Goal: Task Accomplishment & Management: Manage account settings

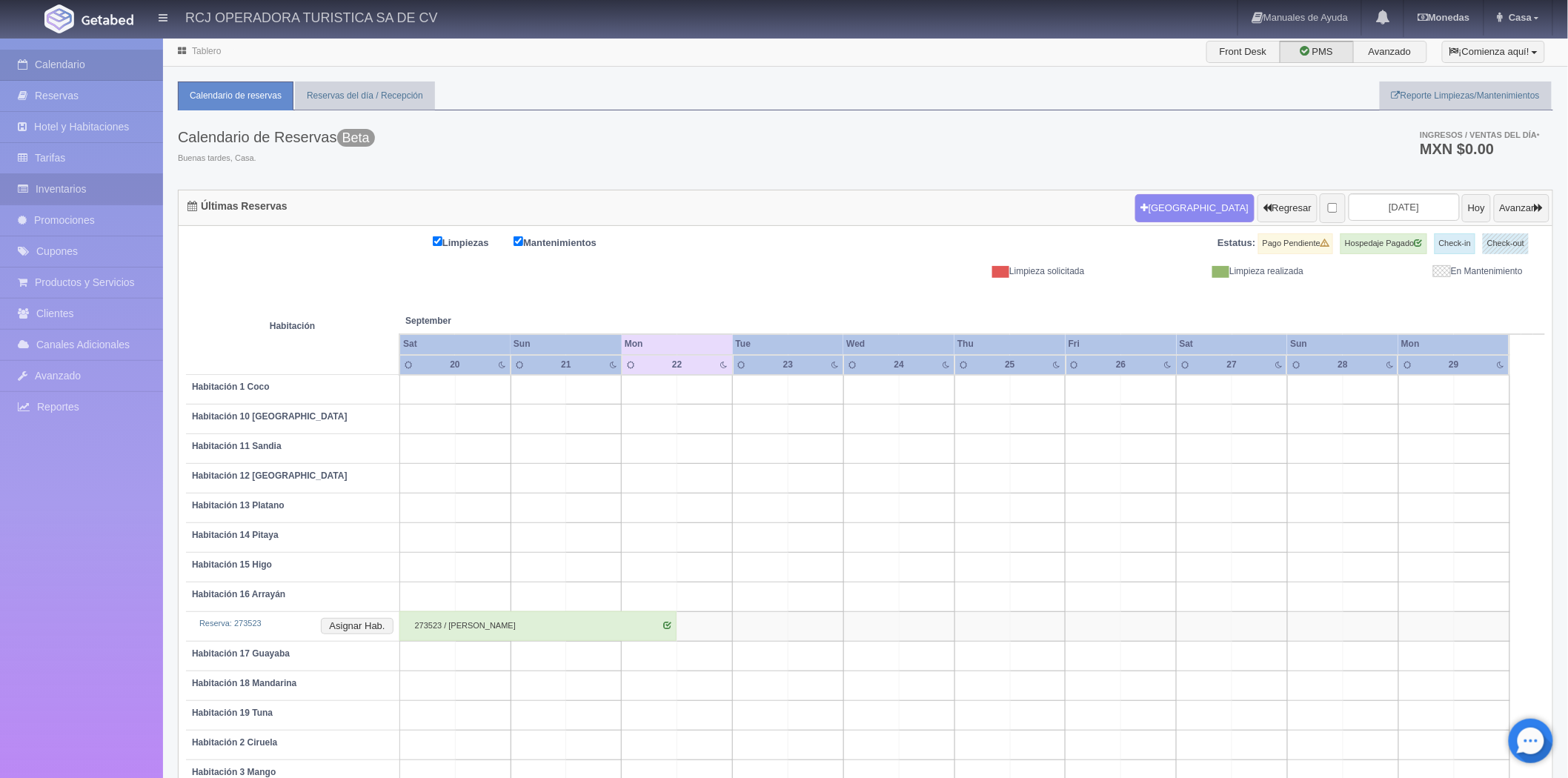
click at [66, 183] on link "Inventarios" at bounding box center [81, 189] width 163 height 31
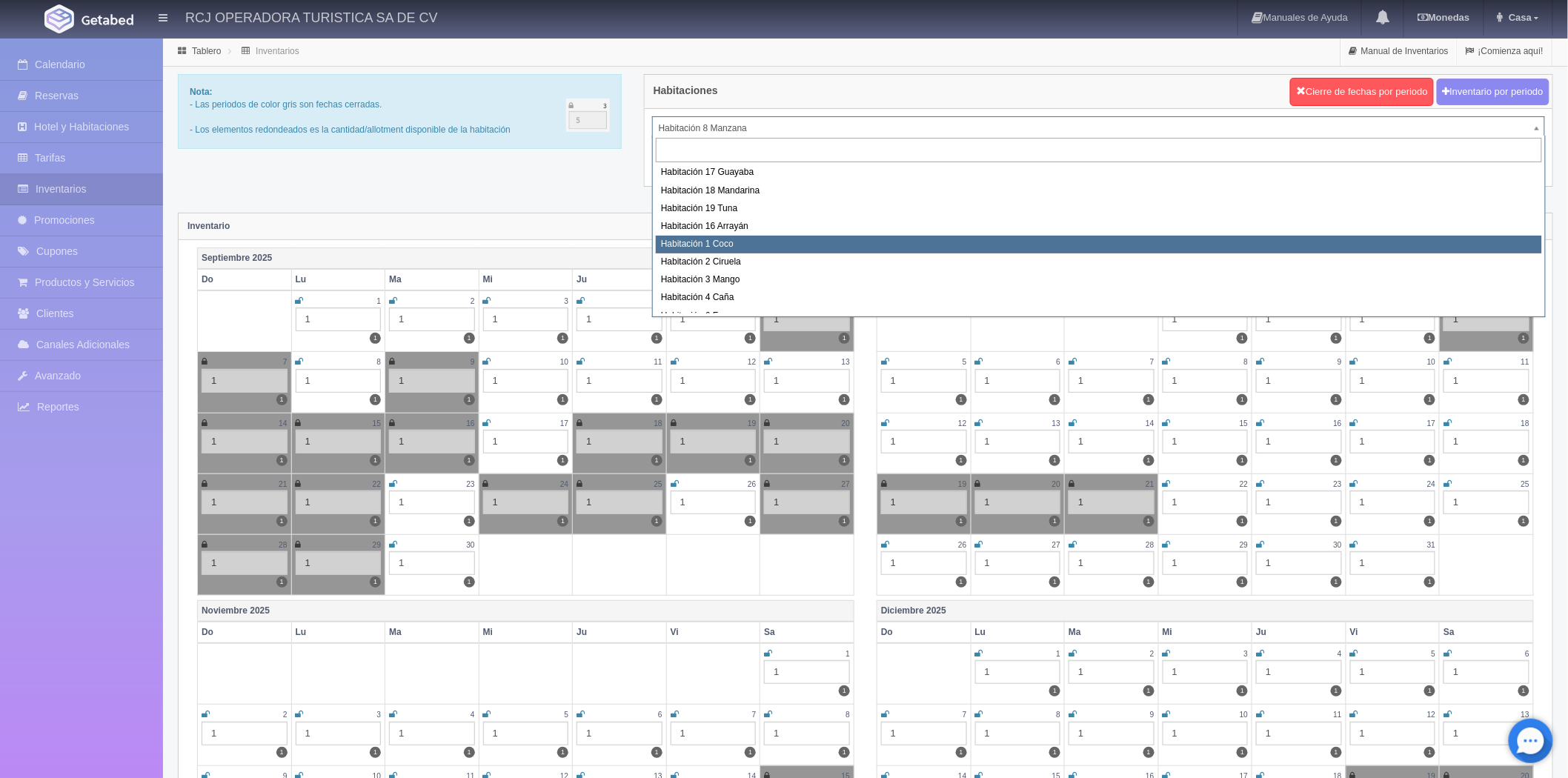
scroll to position [191, 0]
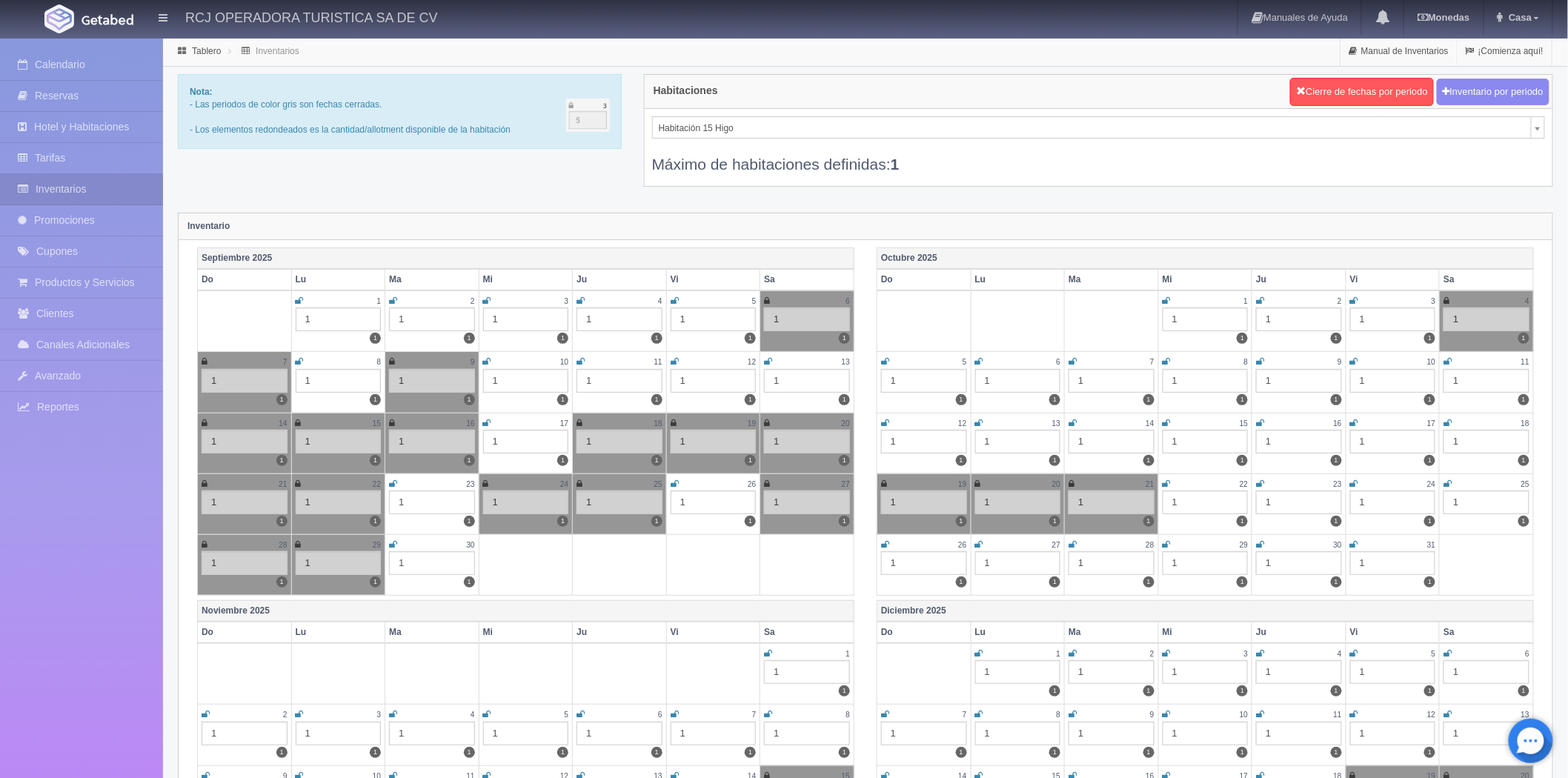
select select "1614"
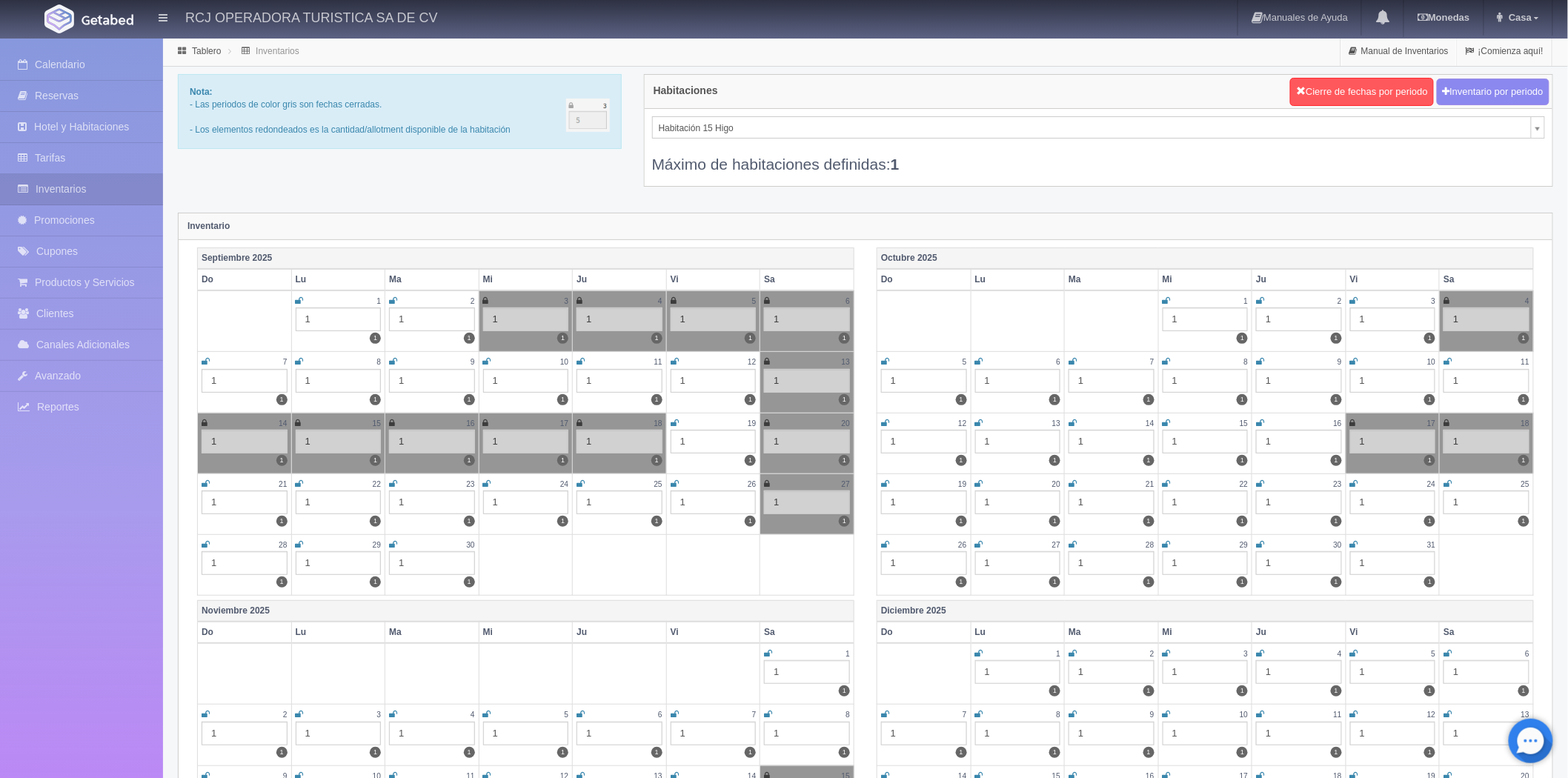
drag, startPoint x: 298, startPoint y: 483, endPoint x: 332, endPoint y: 493, distance: 35.4
click at [298, 483] on icon at bounding box center [299, 484] width 8 height 9
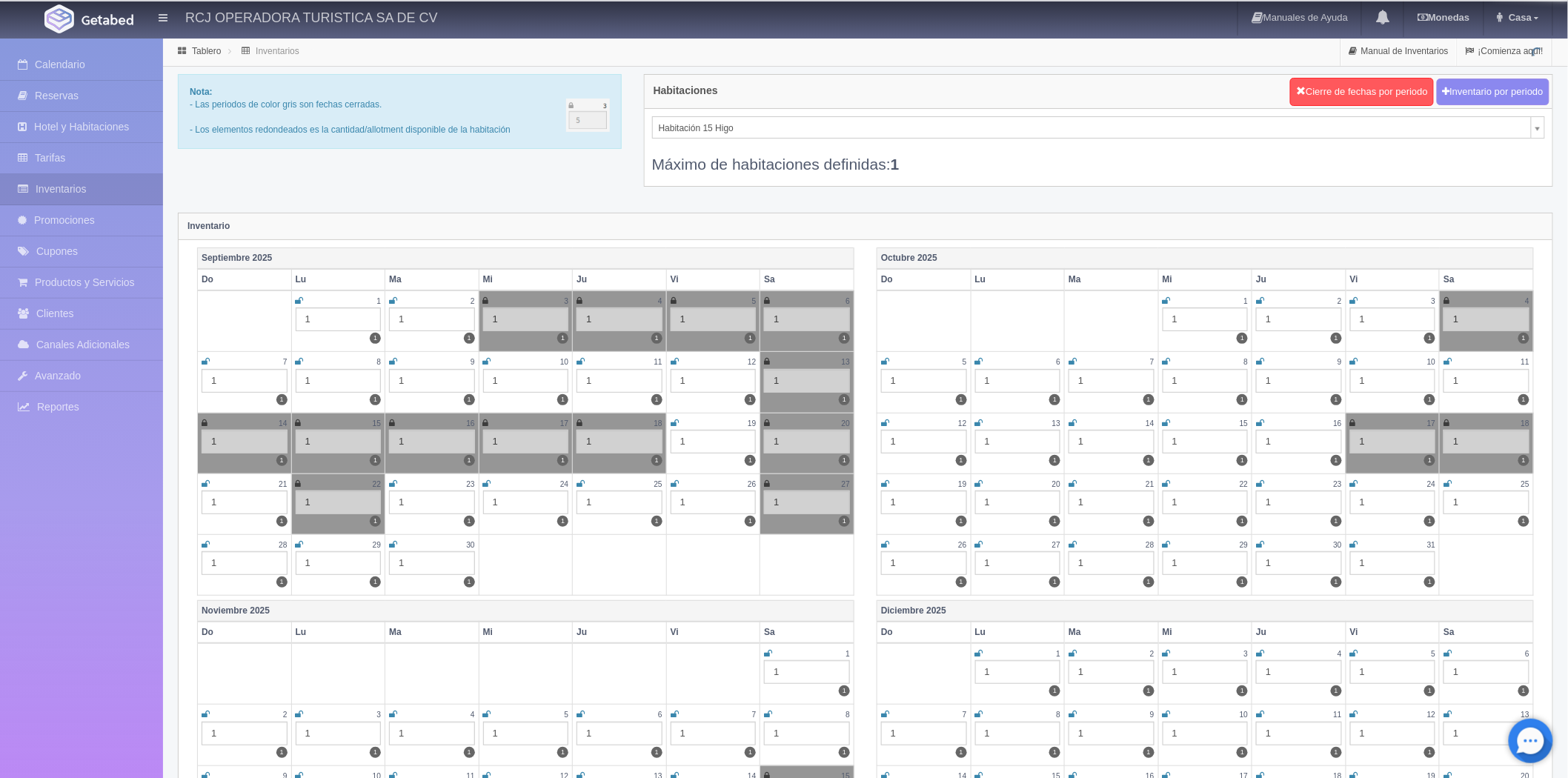
drag, startPoint x: 393, startPoint y: 482, endPoint x: 418, endPoint y: 492, distance: 26.9
click at [393, 482] on icon at bounding box center [393, 484] width 8 height 9
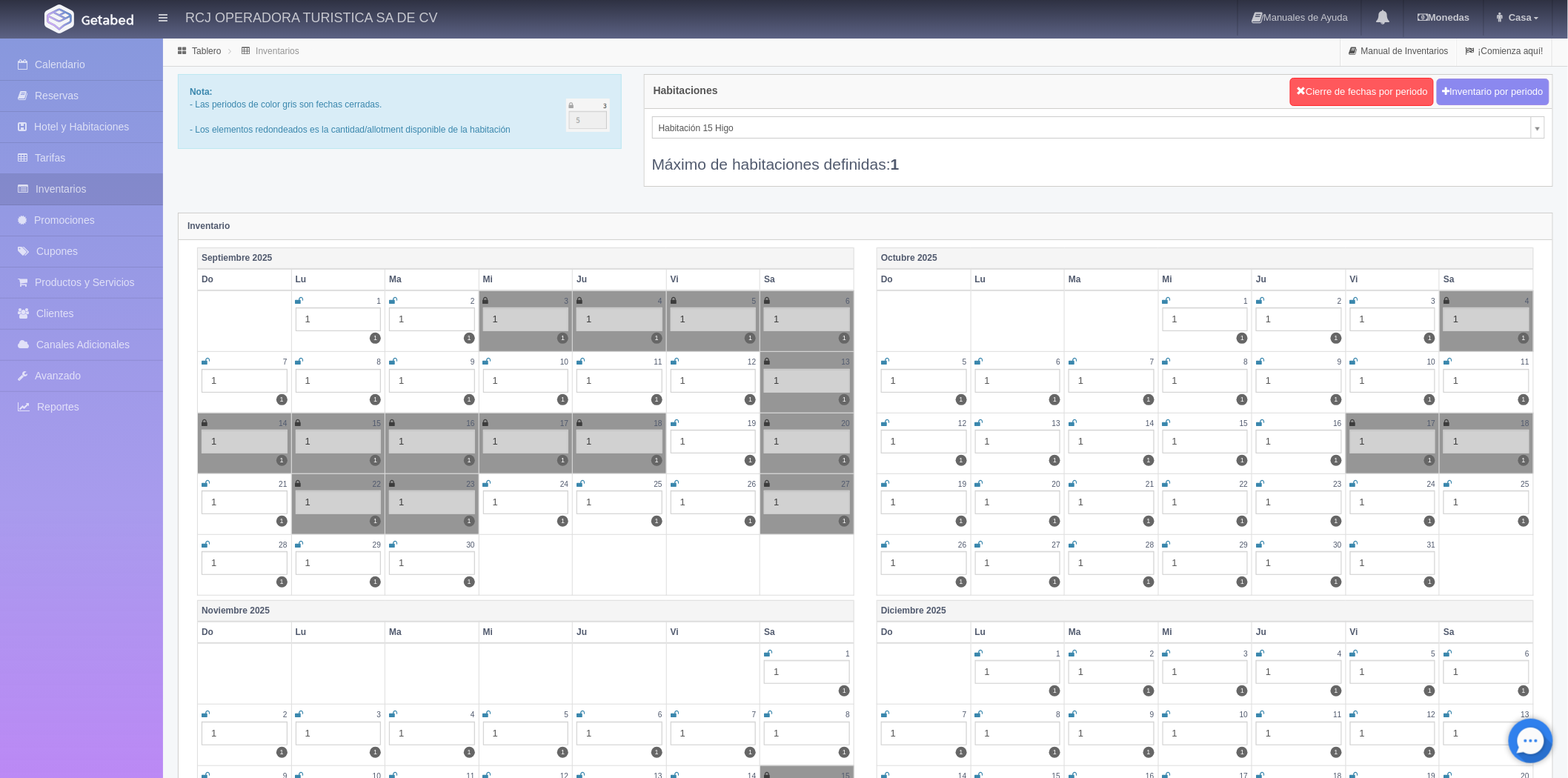
click at [485, 482] on icon at bounding box center [486, 484] width 8 height 9
click at [579, 480] on icon at bounding box center [580, 484] width 8 height 9
